Goal: Information Seeking & Learning: Learn about a topic

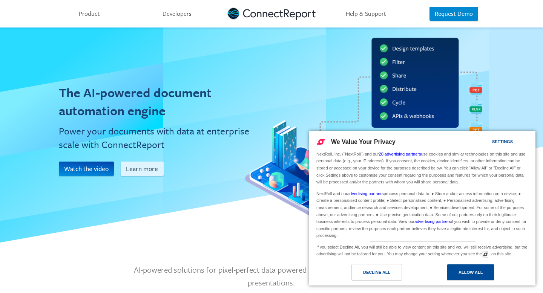
click at [476, 274] on div "Allow All" at bounding box center [471, 273] width 24 height 8
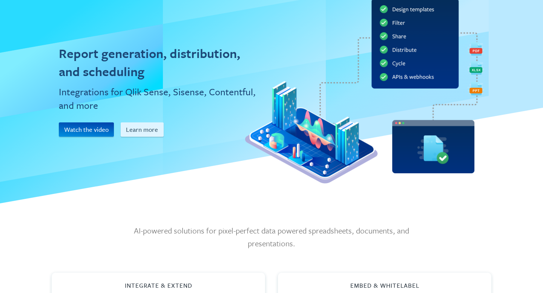
scroll to position [42, 0]
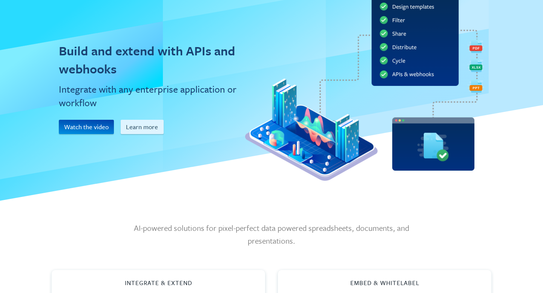
drag, startPoint x: 143, startPoint y: 229, endPoint x: 318, endPoint y: 240, distance: 175.4
click at [318, 240] on p "AI-powered solutions for pixel-perfect data powered spreadsheets, documents, an…" at bounding box center [271, 234] width 275 height 25
copy p "AI-powered solutions for pixel-perfect data powered spreadsheets, documents, an…"
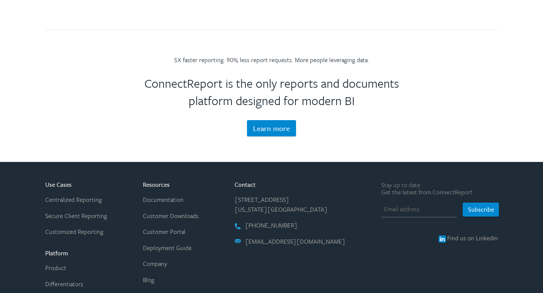
scroll to position [1530, 0]
